Goal: Obtain resource: Download file/media

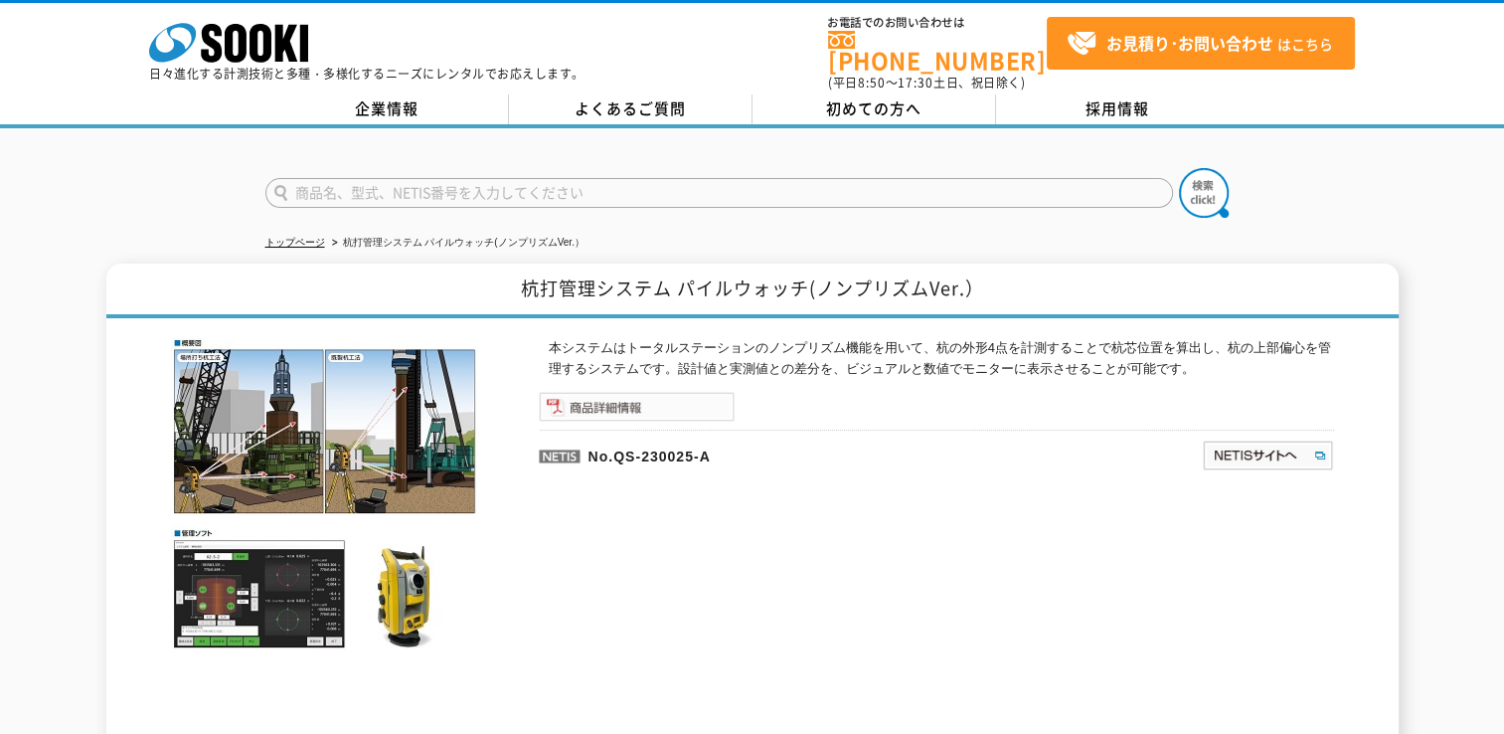
click at [623, 393] on img at bounding box center [637, 407] width 196 height 30
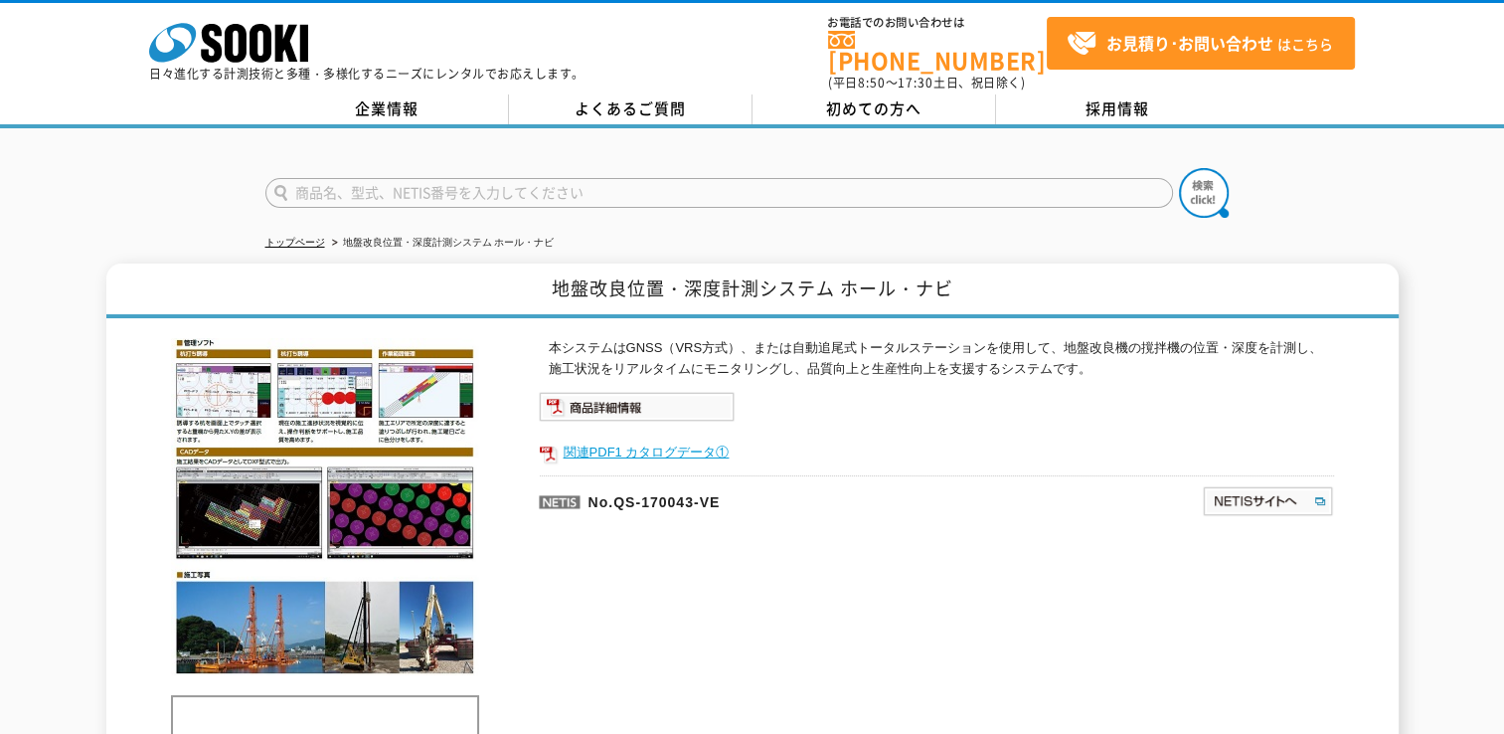
click at [649, 439] on link "関連PDF1 カタログデータ①" at bounding box center [936, 452] width 795 height 26
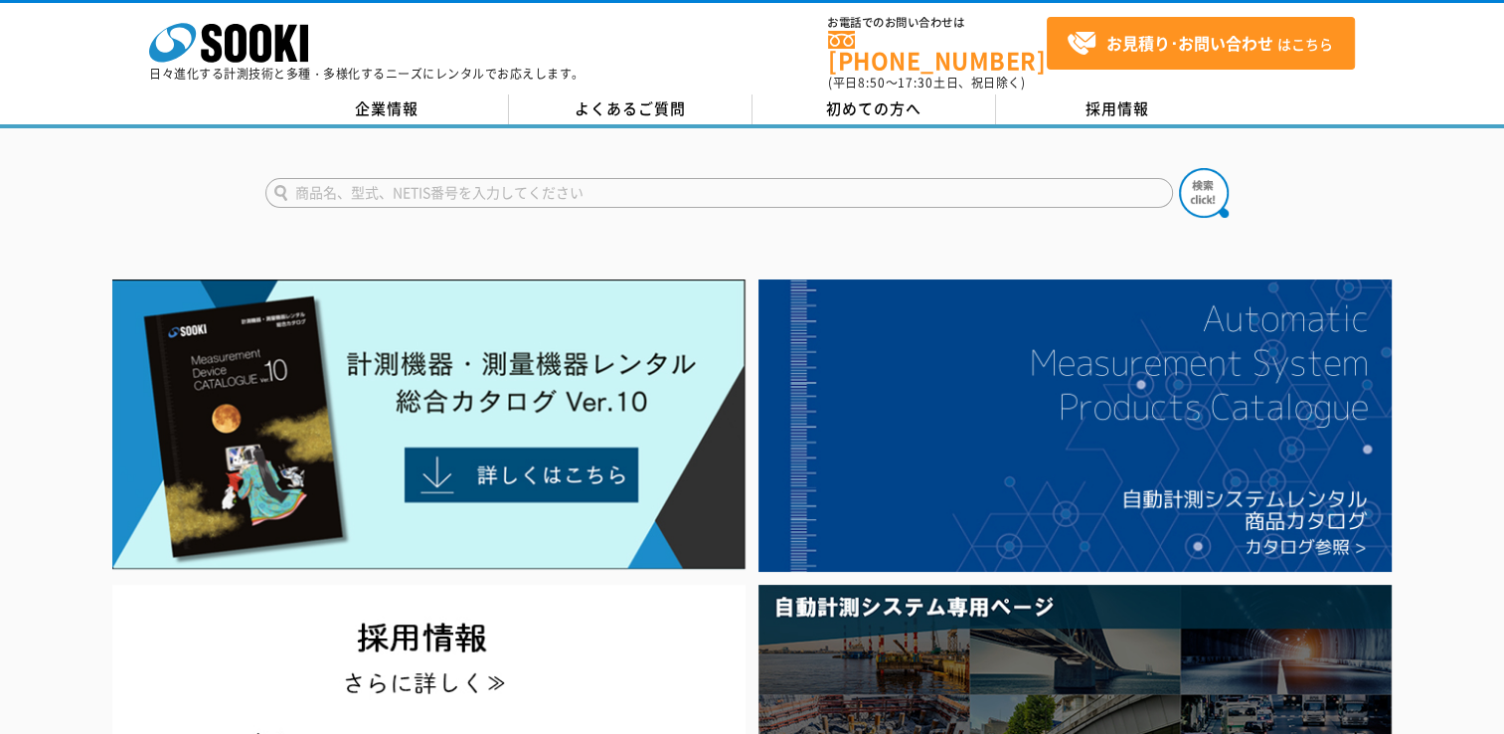
click at [395, 178] on input "text" at bounding box center [718, 193] width 907 height 30
type input "ホールナビ"
click at [1179, 168] on button at bounding box center [1204, 193] width 50 height 50
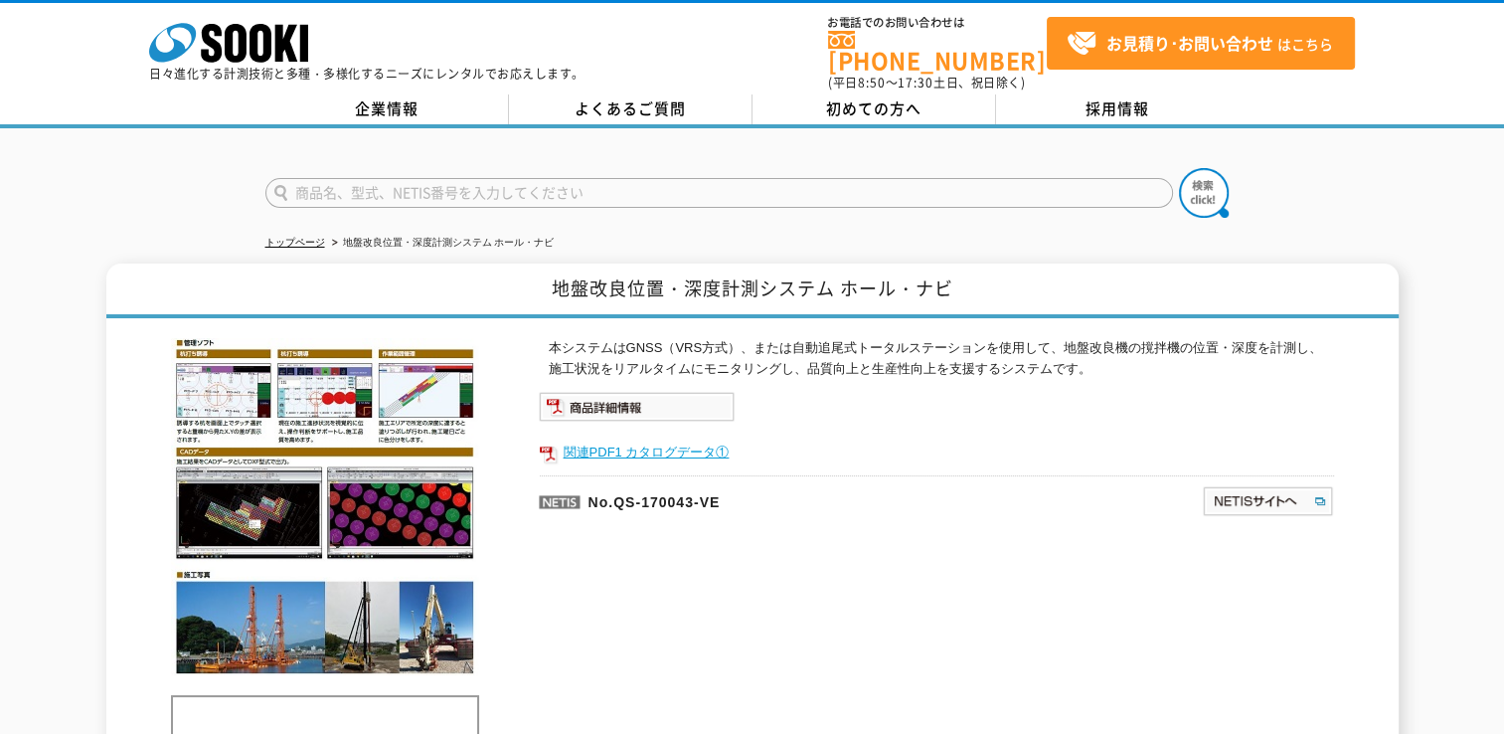
click at [614, 439] on link "関連PDF1 カタログデータ①" at bounding box center [936, 452] width 795 height 26
click at [644, 392] on img at bounding box center [637, 407] width 196 height 30
click at [199, 368] on img at bounding box center [325, 506] width 308 height 337
click at [616, 396] on img at bounding box center [637, 407] width 196 height 30
